Goal: Task Accomplishment & Management: Manage account settings

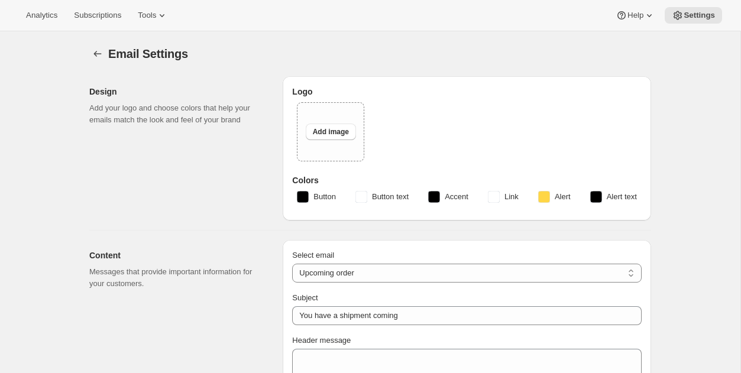
select select "subscriptionMessage"
select select "5"
select select "15"
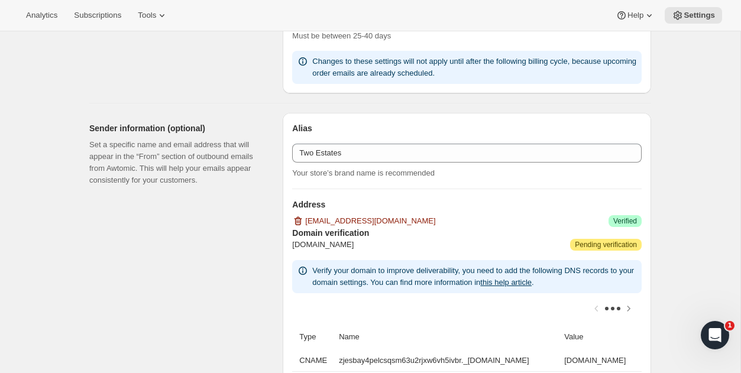
scroll to position [709, 0]
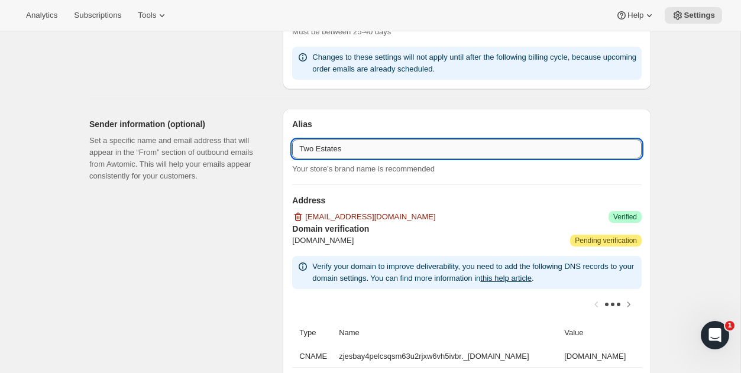
click at [365, 148] on input "Two Estates" at bounding box center [466, 148] width 349 height 19
drag, startPoint x: 340, startPoint y: 147, endPoint x: 623, endPoint y: 151, distance: 283.1
click at [623, 151] on input "Two Estates Cuvaison and Brandlin Estare" at bounding box center [466, 148] width 349 height 19
type input "Two Estates"
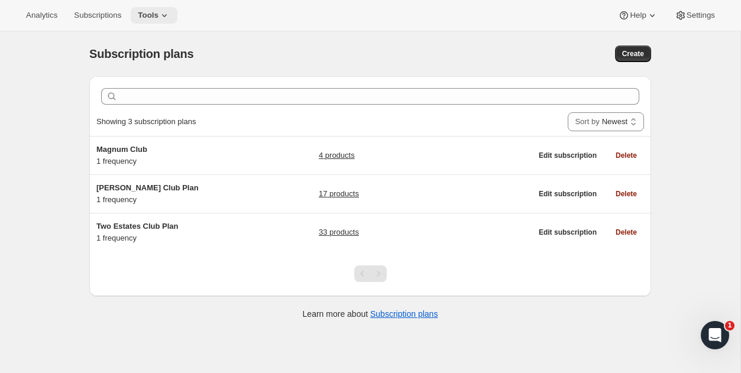
click at [170, 12] on icon at bounding box center [164, 15] width 12 height 12
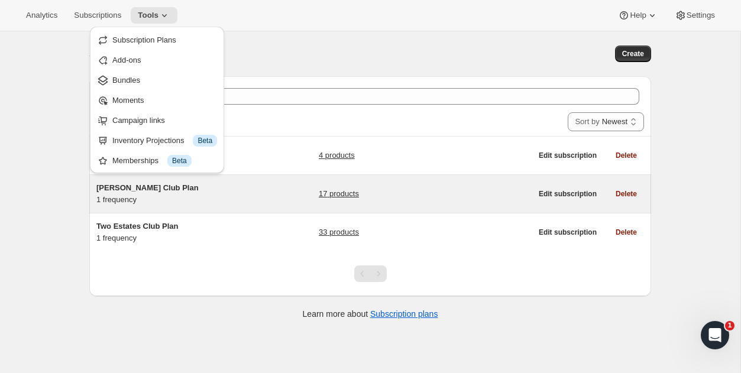
click at [118, 189] on span "[PERSON_NAME] Club Plan" at bounding box center [147, 187] width 102 height 9
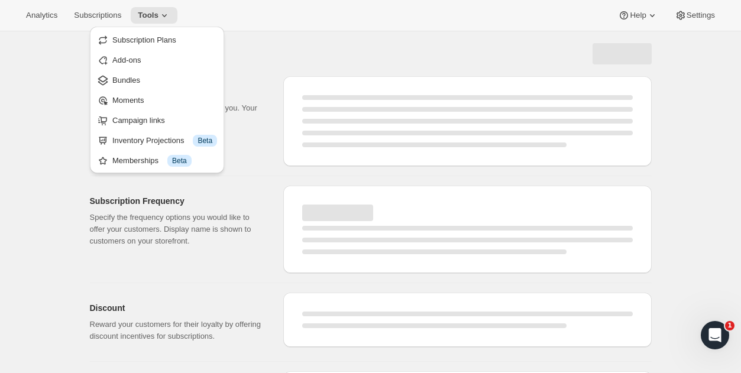
select select "WEEK"
select select "MONTH"
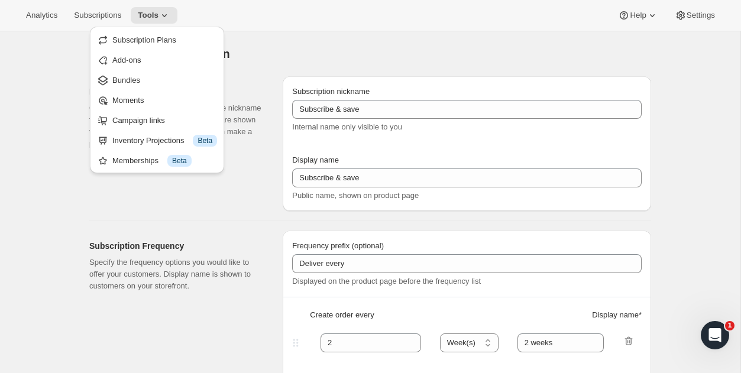
select select "YEARDAY"
select select "4"
select select "9"
select select "11"
type input "[PERSON_NAME] Club Plan"
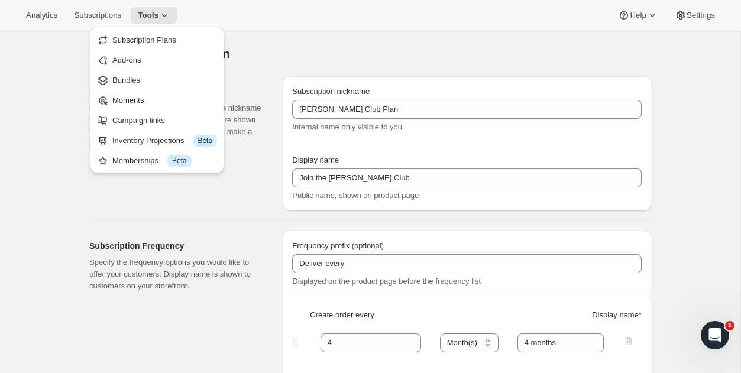
type input "Join the [PERSON_NAME] Club"
type input "4"
select select "MONTH"
type input "4 months"
checkbox input "true"
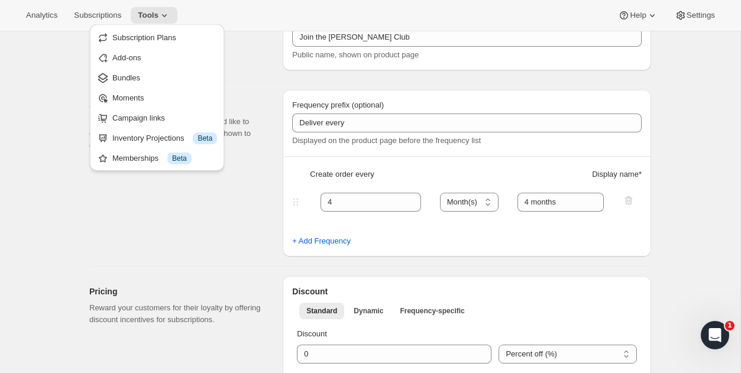
scroll to position [138, 0]
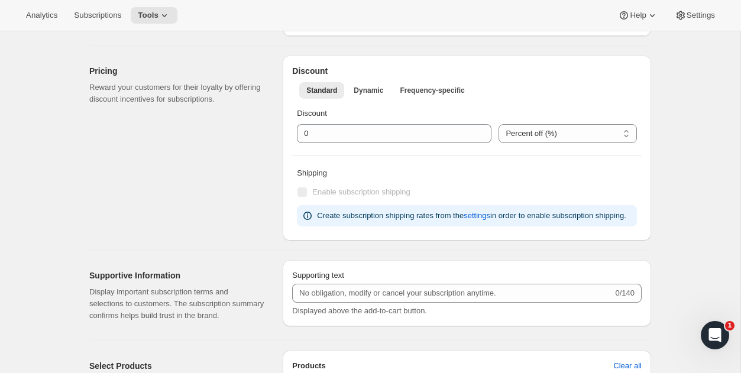
scroll to position [0, 0]
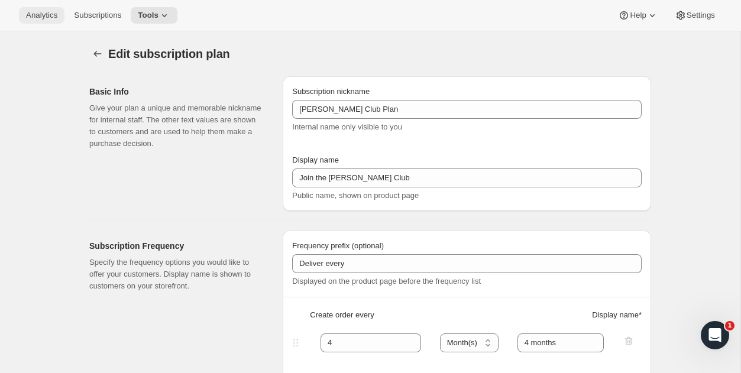
click at [41, 16] on span "Analytics" at bounding box center [41, 15] width 31 height 9
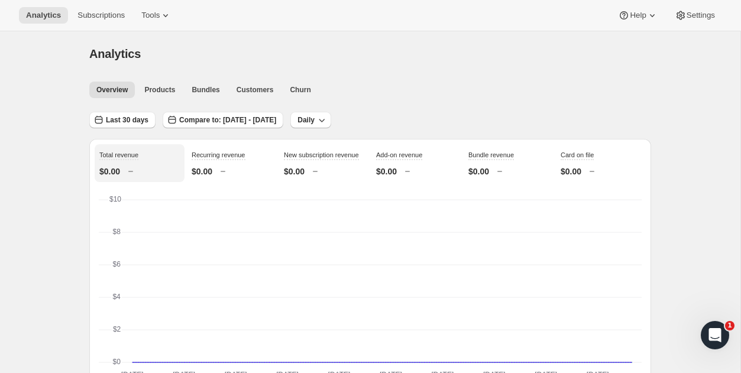
click at [693, 5] on div "Analytics Subscriptions Tools Help Settings" at bounding box center [370, 15] width 741 height 31
click at [691, 13] on span "Settings" at bounding box center [700, 15] width 28 height 9
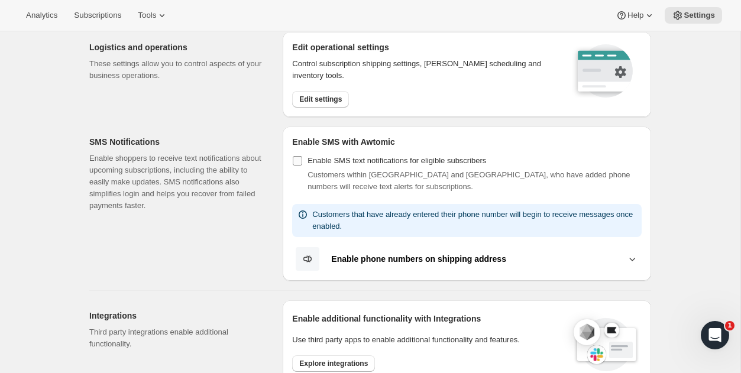
scroll to position [134, 0]
click at [632, 259] on icon at bounding box center [632, 260] width 12 height 12
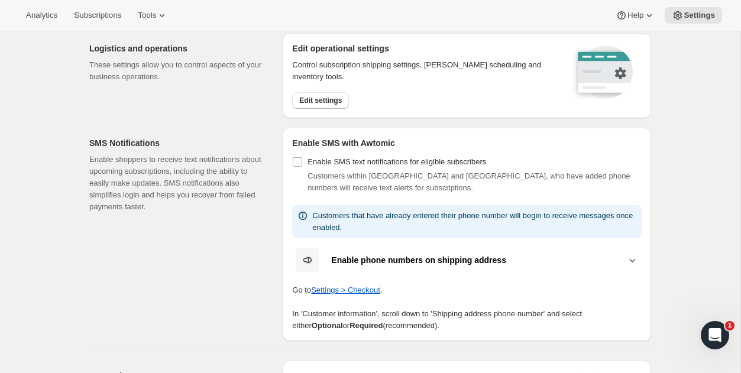
click at [632, 262] on icon at bounding box center [632, 260] width 12 height 12
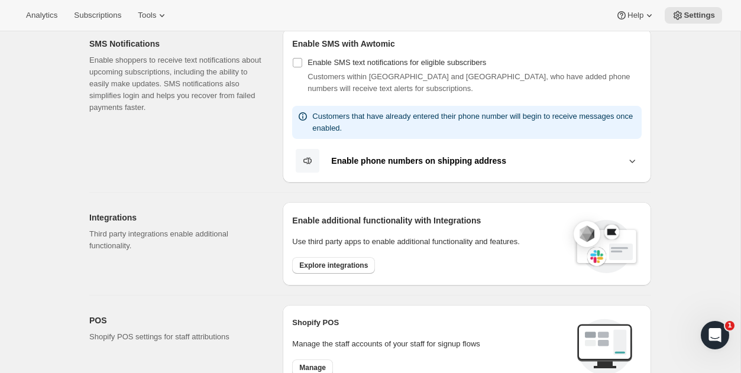
scroll to position [214, 0]
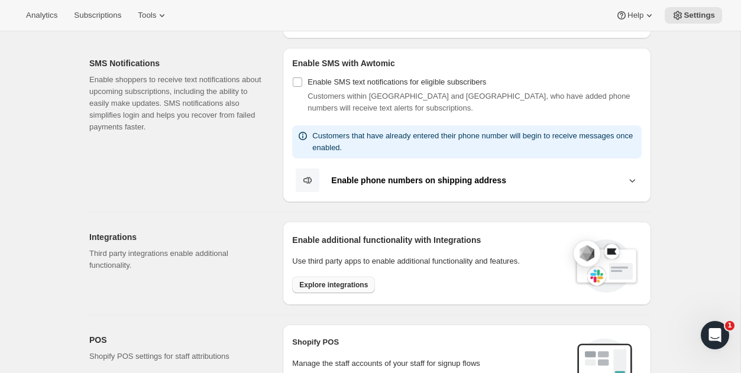
click at [330, 288] on span "Explore integrations" at bounding box center [333, 284] width 69 height 9
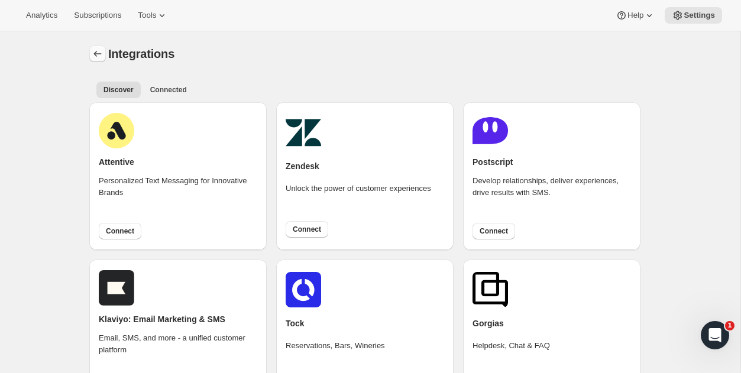
click at [90, 54] on button "Settings" at bounding box center [97, 54] width 17 height 17
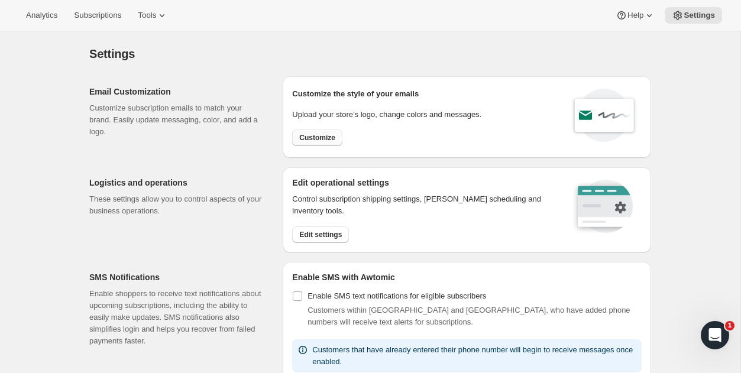
click at [301, 145] on button "Customize" at bounding box center [317, 137] width 50 height 17
select select "subscriptionMessage"
select select "5"
select select "15"
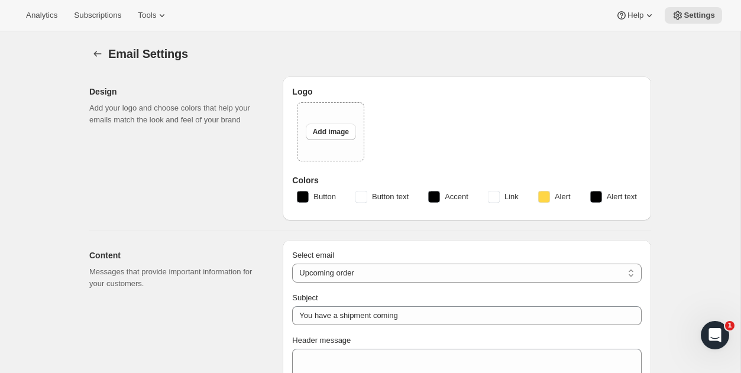
type input "Two Estates"
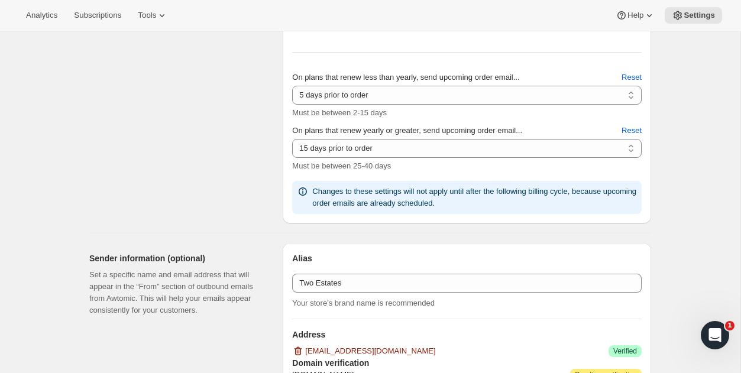
scroll to position [784, 0]
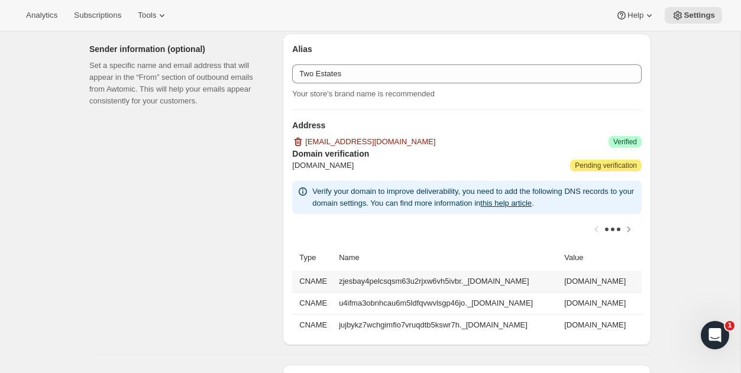
click at [372, 282] on td "zjesbay4pelcsqsm63u2rjxw6vh5ivbr._[DOMAIN_NAME]" at bounding box center [447, 281] width 225 height 21
copy td "zjesbay4pelcsqsm63u2rjxw6vh5ivbr._[DOMAIN_NAME]"
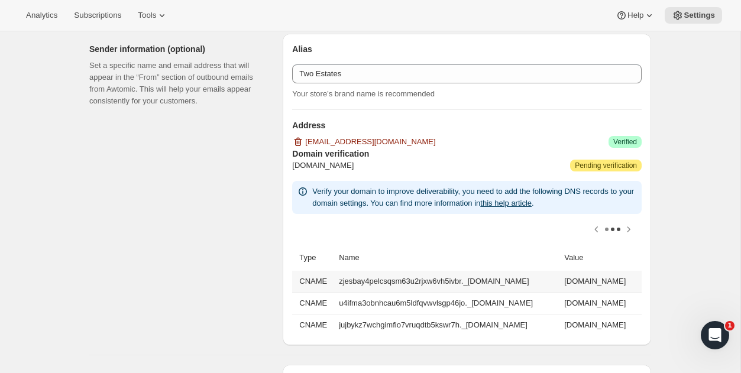
click at [560, 279] on td "[DOMAIN_NAME]" at bounding box center [600, 281] width 81 height 21
copy td "[DOMAIN_NAME]"
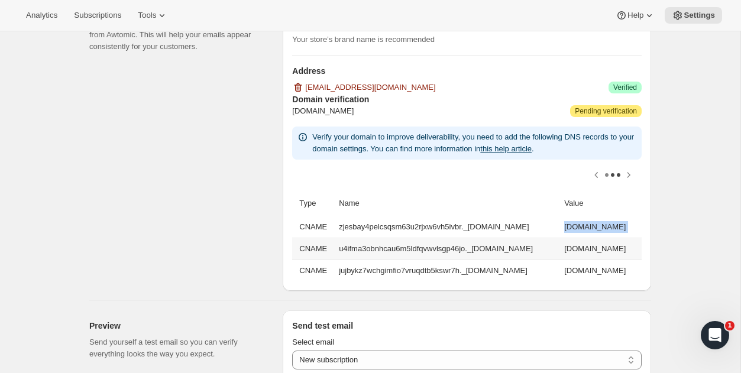
scroll to position [0, 0]
drag, startPoint x: 334, startPoint y: 249, endPoint x: 566, endPoint y: 251, distance: 231.7
click at [560, 251] on td "u4ifma3obnhcau6m5ldfqvwvlsgp46jo._[DOMAIN_NAME]" at bounding box center [447, 249] width 225 height 22
copy td "u4ifma3obnhcau6m5ldfqvwvlsgp46jo._[DOMAIN_NAME]"
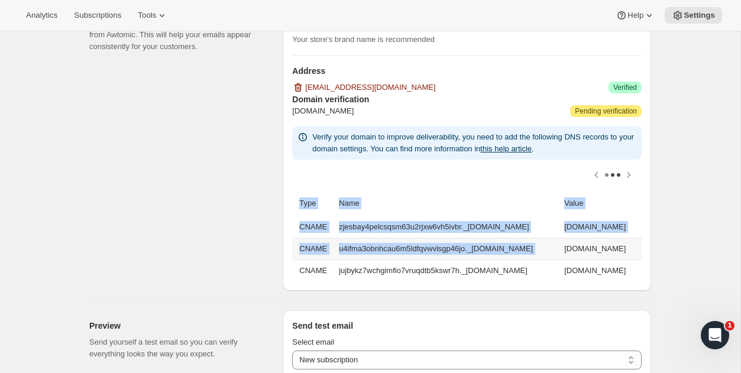
scroll to position [0, 160]
drag, startPoint x: 417, startPoint y: 250, endPoint x: 635, endPoint y: 247, distance: 217.5
click at [635, 247] on td "[DOMAIN_NAME]" at bounding box center [600, 249] width 81 height 22
copy td "[DOMAIN_NAME]"
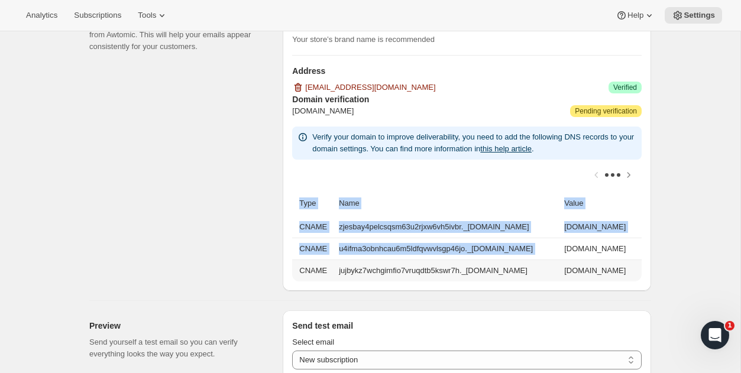
drag, startPoint x: 334, startPoint y: 268, endPoint x: 570, endPoint y: 266, distance: 236.4
click at [560, 266] on td "jujbykz7wchgimfio7vruqdtb5kswr7h._[DOMAIN_NAME]" at bounding box center [447, 270] width 225 height 22
copy td "jujbykz7wchgimfio7vruqdtb5kswr7h._[DOMAIN_NAME]"
drag, startPoint x: 415, startPoint y: 271, endPoint x: 632, endPoint y: 271, distance: 216.3
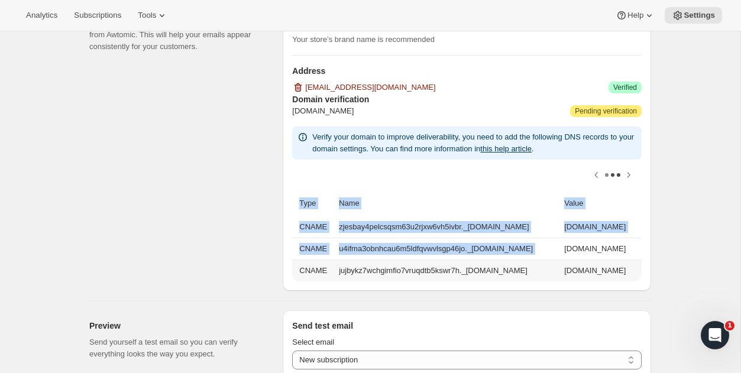
click at [632, 271] on td "[DOMAIN_NAME]" at bounding box center [600, 270] width 81 height 22
copy td "[DOMAIN_NAME]"
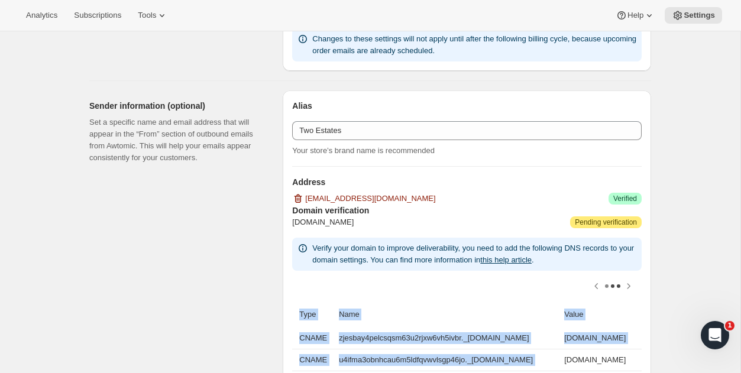
scroll to position [733, 0]
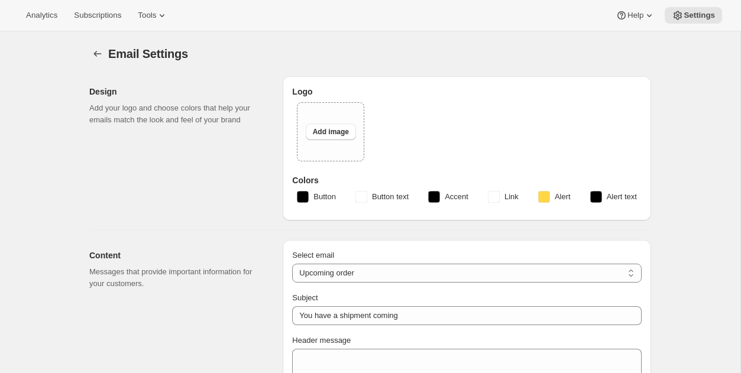
select select "subscriptionMessage"
select select "5"
select select "15"
type input "Two Estates"
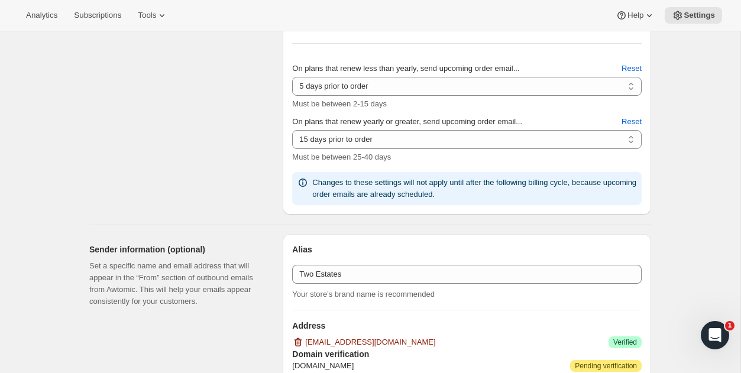
scroll to position [824, 0]
